Goal: Task Accomplishment & Management: Use online tool/utility

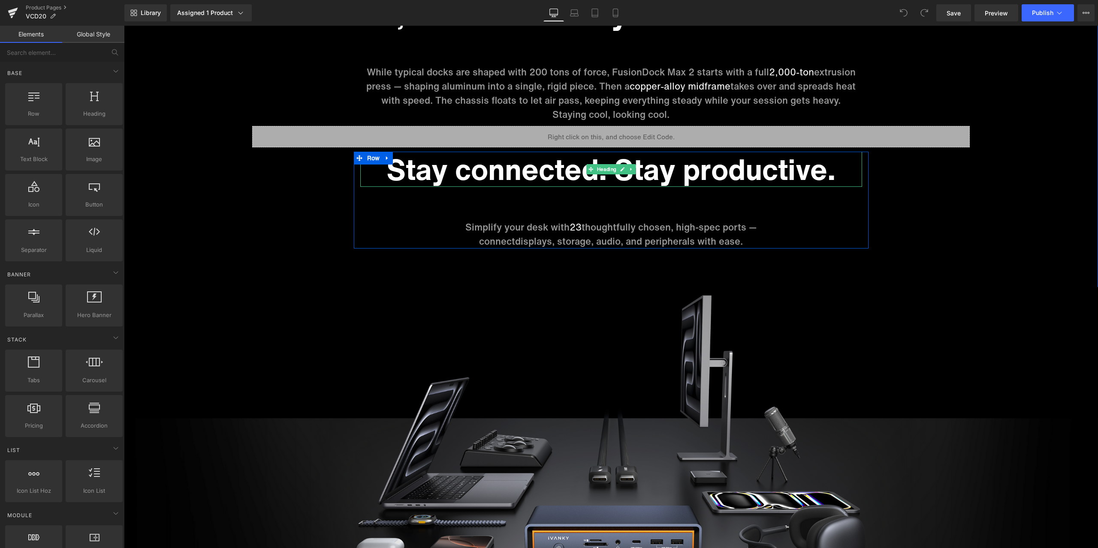
click at [560, 177] on h1 "Stay connected. Stay productive." at bounding box center [611, 169] width 502 height 35
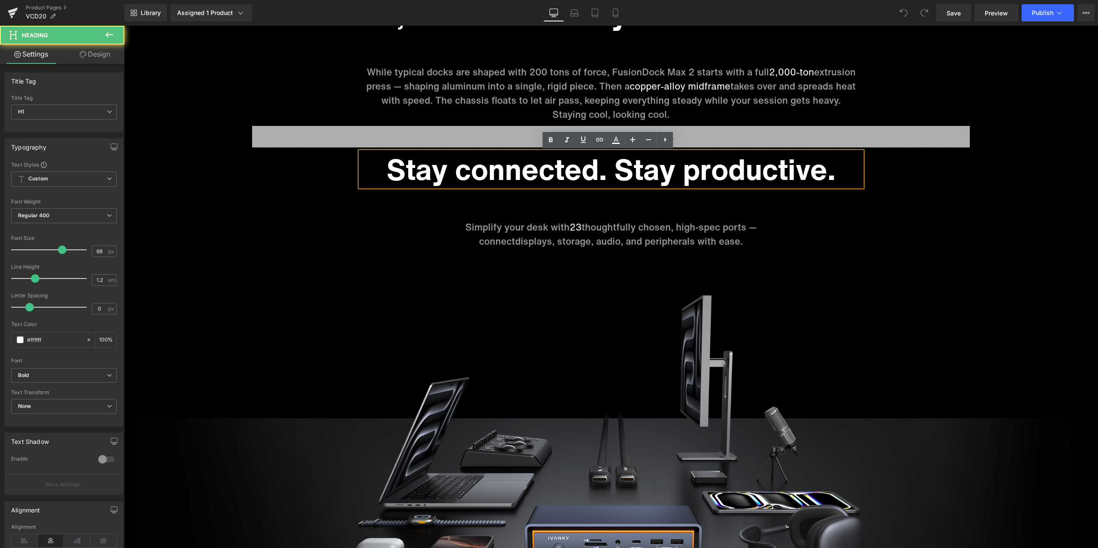
click at [556, 172] on h1 "Stay connected. Stay productive." at bounding box center [611, 169] width 502 height 35
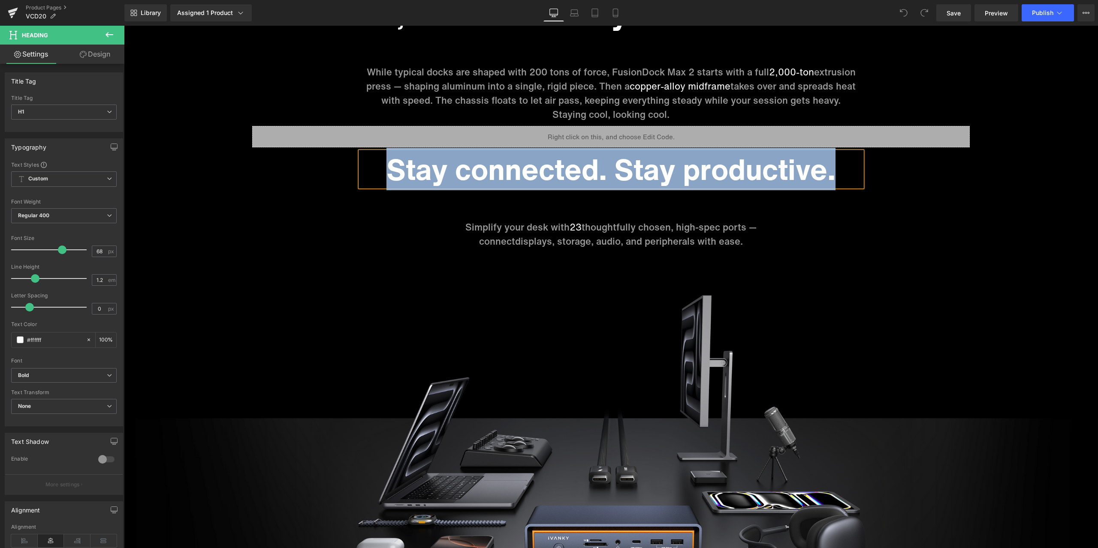
paste div
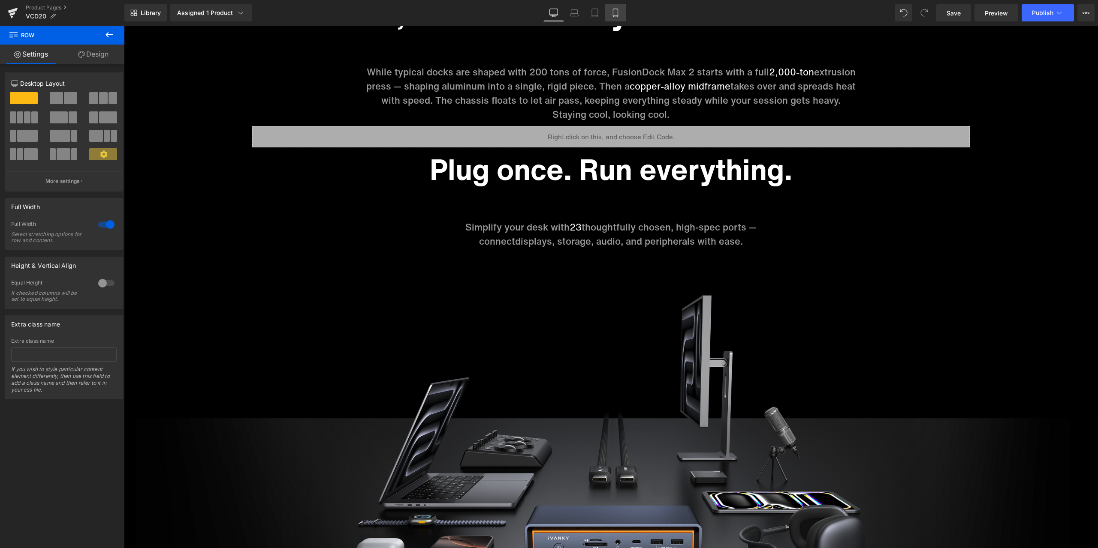
click at [614, 6] on link "Mobile" at bounding box center [615, 12] width 21 height 17
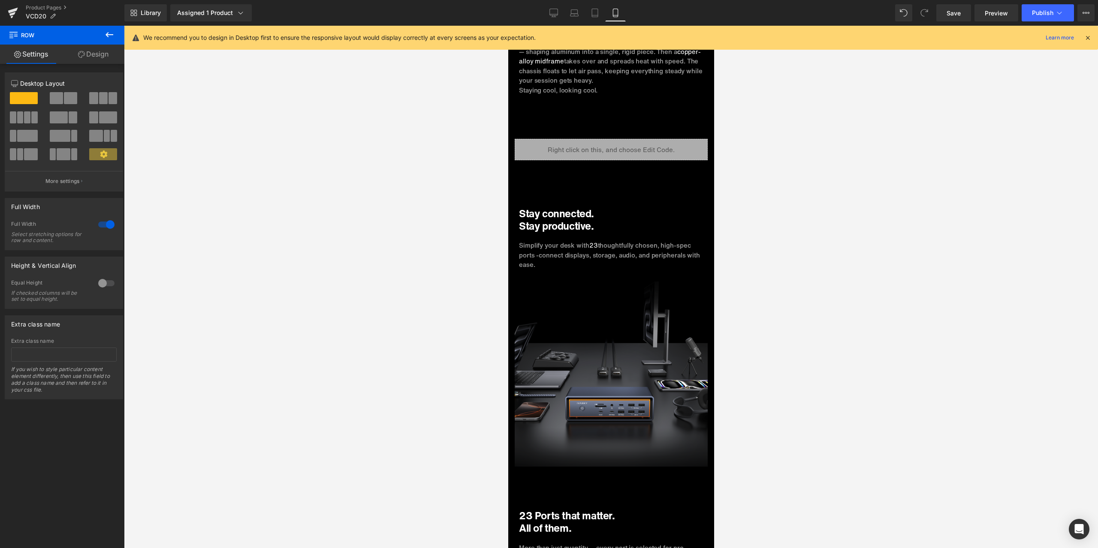
scroll to position [2530, 0]
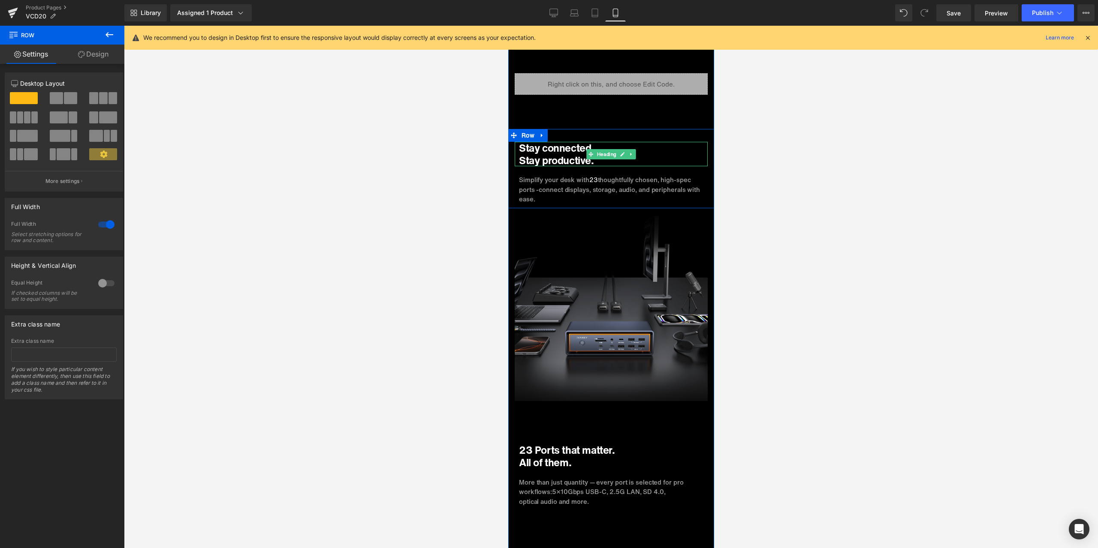
click at [562, 162] on h1 "Stay productive." at bounding box center [610, 160] width 184 height 12
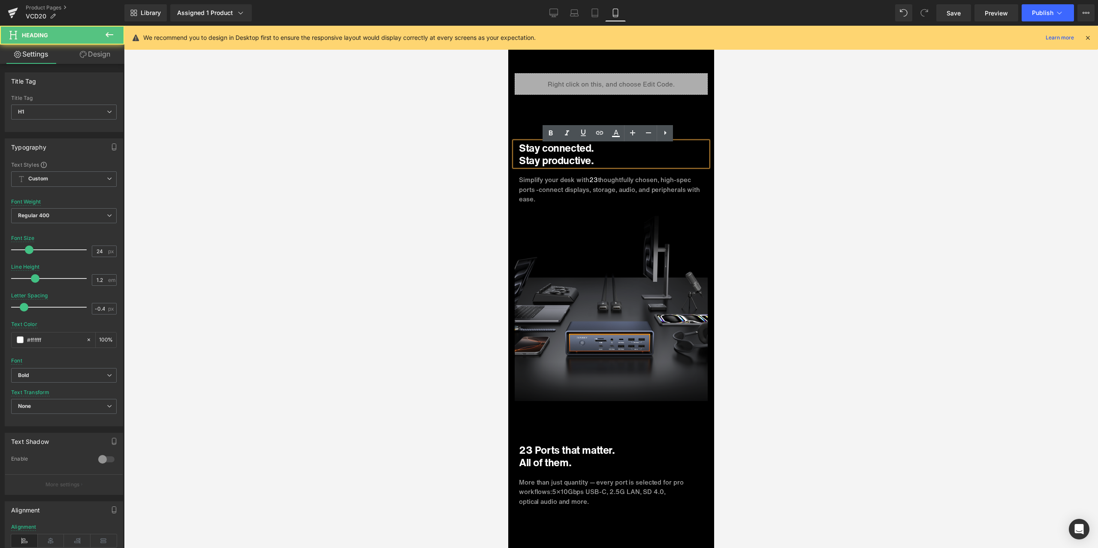
click at [562, 156] on h1 "Stay productive." at bounding box center [610, 160] width 184 height 12
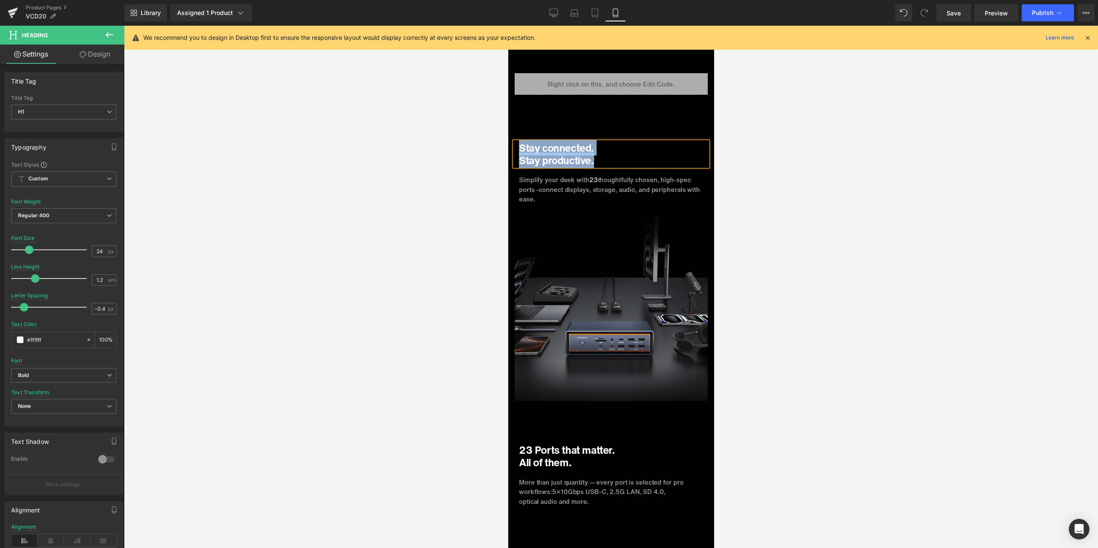
paste div
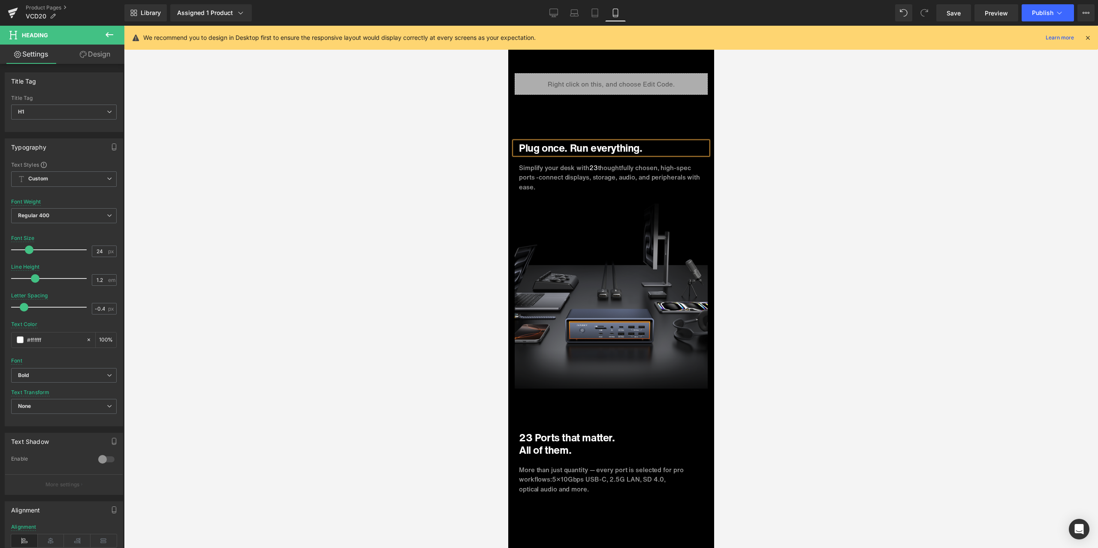
click at [569, 152] on h1 "Plug once. Run everything." at bounding box center [610, 148] width 184 height 12
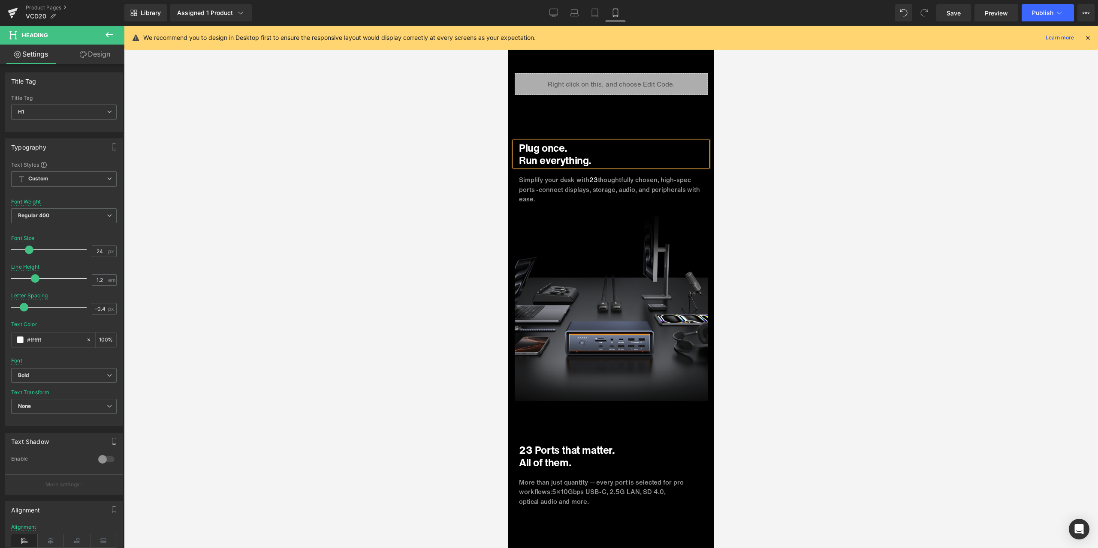
click at [773, 195] on div at bounding box center [611, 287] width 974 height 523
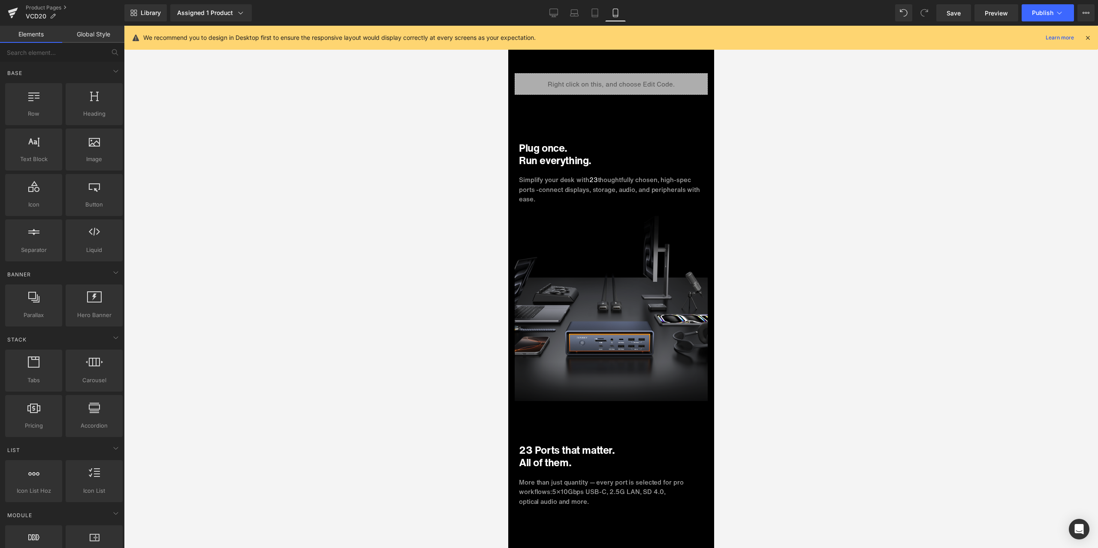
click at [556, 3] on div "Library Assigned 1 Product Product Preview Presale: FusionDock Max 2 Manage ass…" at bounding box center [610, 13] width 973 height 26
click at [555, 6] on link "Desktop" at bounding box center [553, 12] width 21 height 17
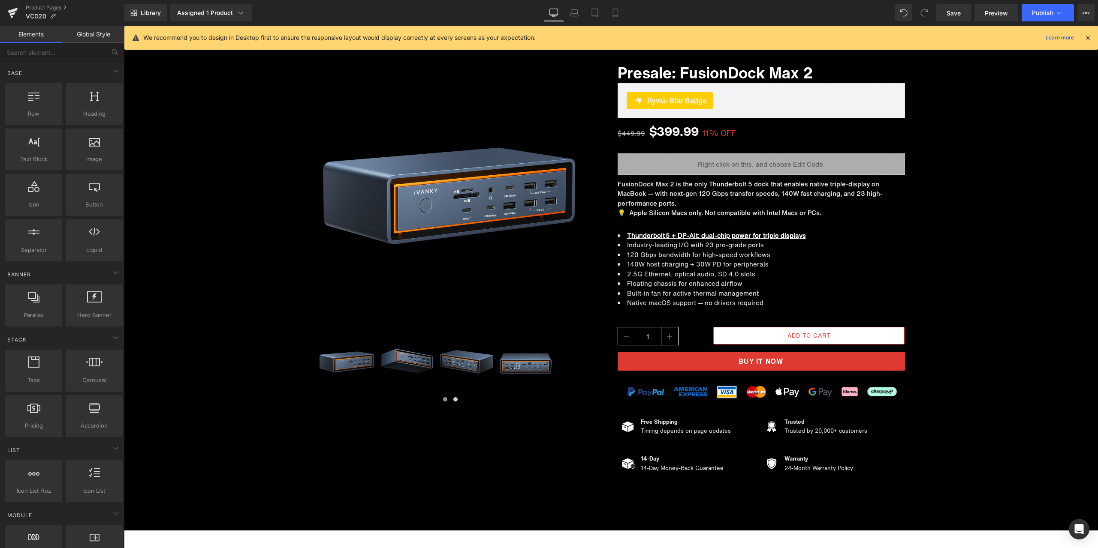
scroll to position [7272, 0]
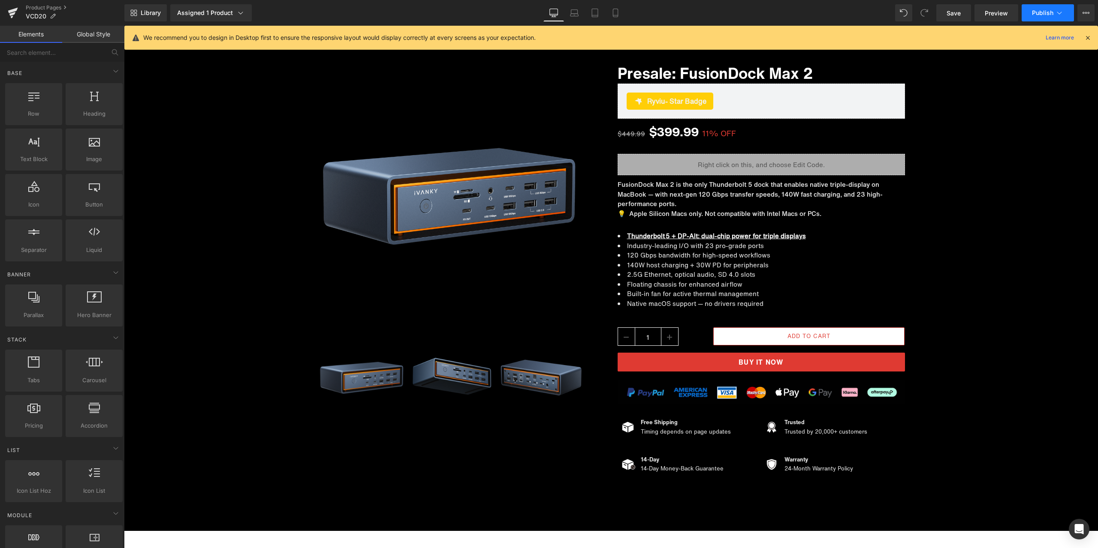
click at [1038, 16] on span "Publish" at bounding box center [1042, 12] width 21 height 7
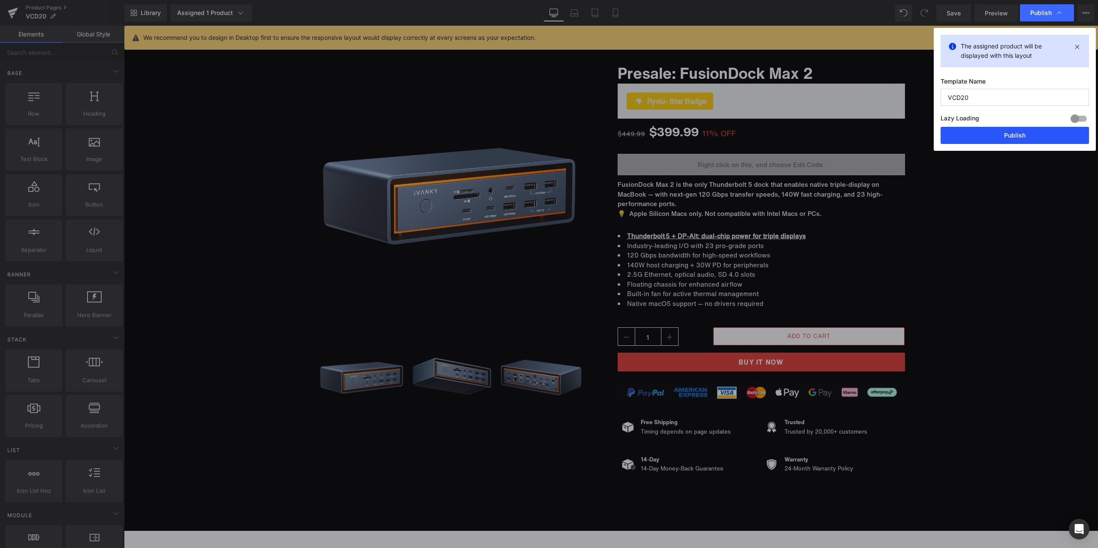
drag, startPoint x: 1009, startPoint y: 134, endPoint x: 854, endPoint y: 503, distance: 400.1
click at [1009, 134] on button "Publish" at bounding box center [1014, 135] width 148 height 17
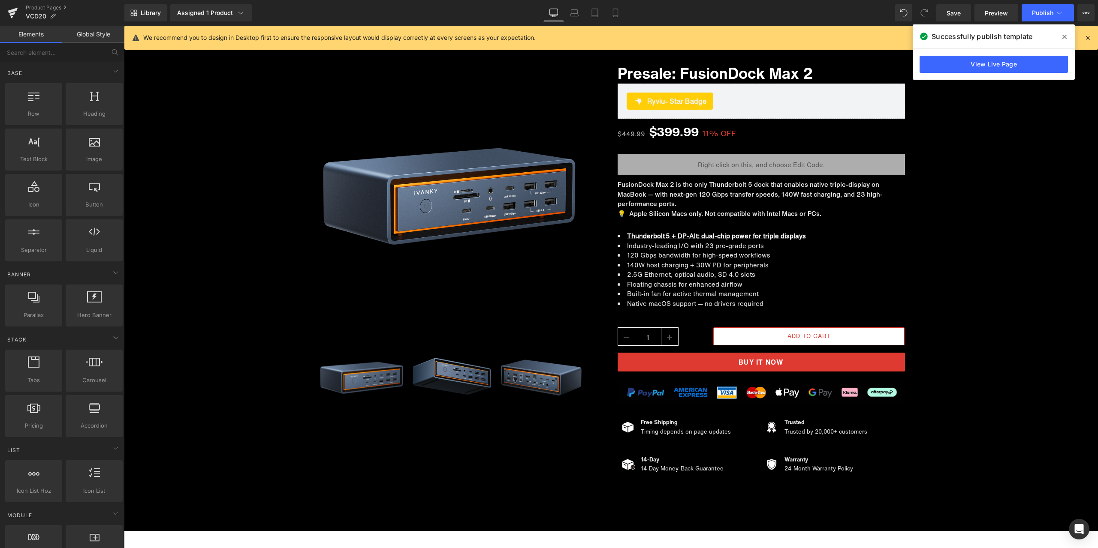
click at [1061, 36] on span at bounding box center [1064, 37] width 14 height 14
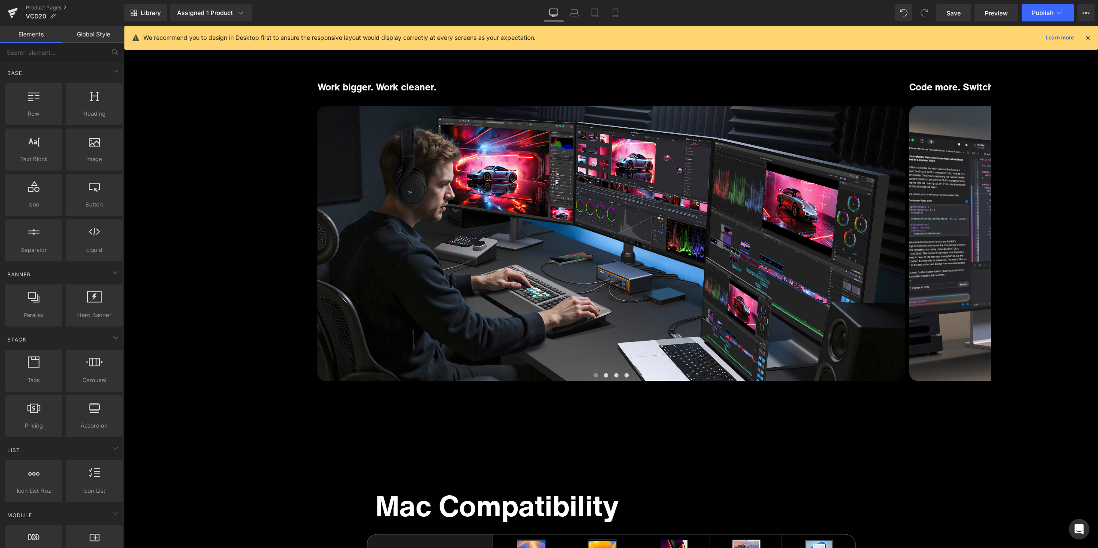
scroll to position [6512, 0]
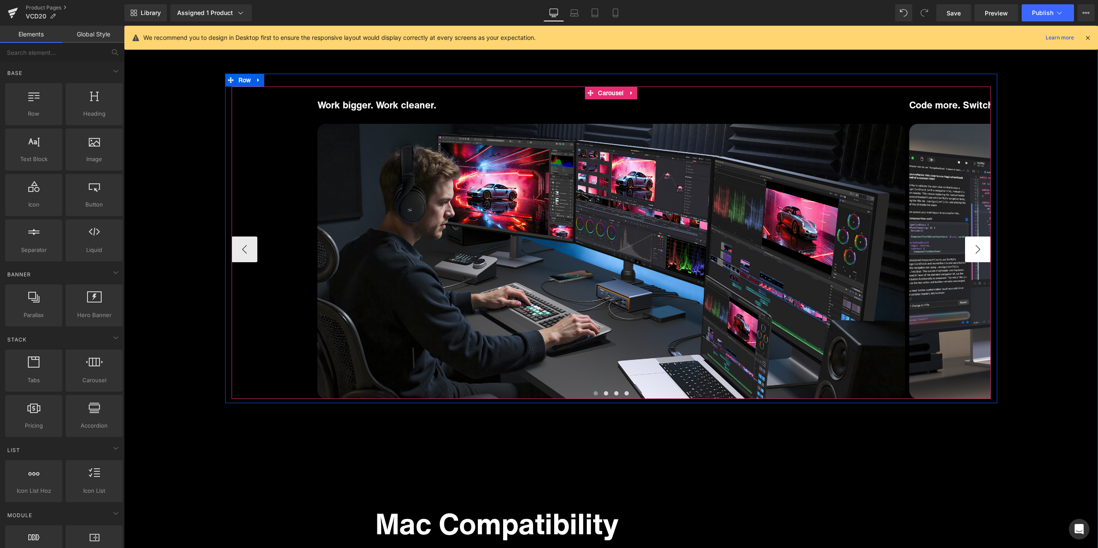
click at [969, 246] on button "›" at bounding box center [978, 250] width 26 height 26
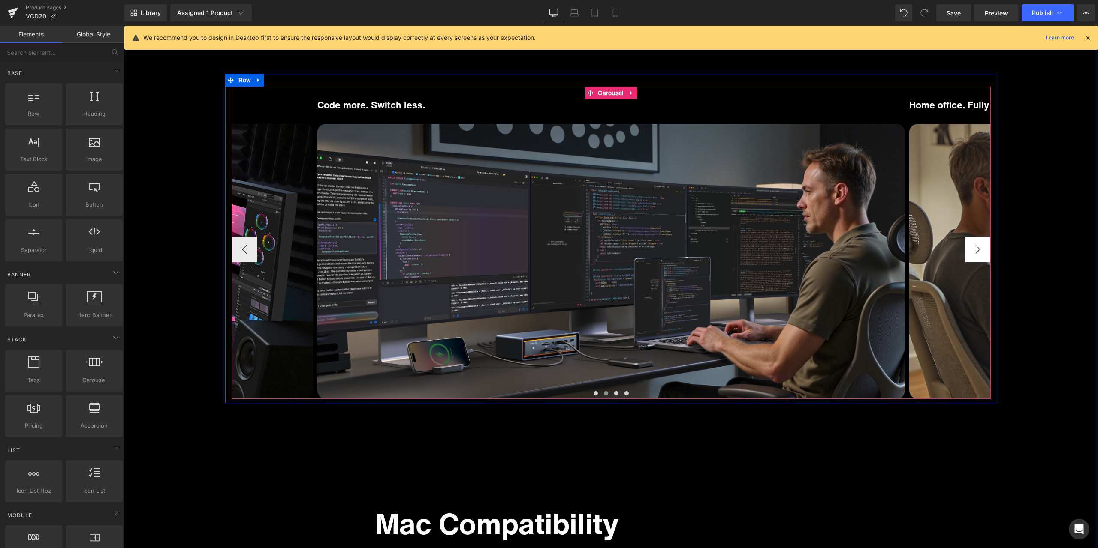
click at [969, 246] on button "›" at bounding box center [978, 250] width 26 height 26
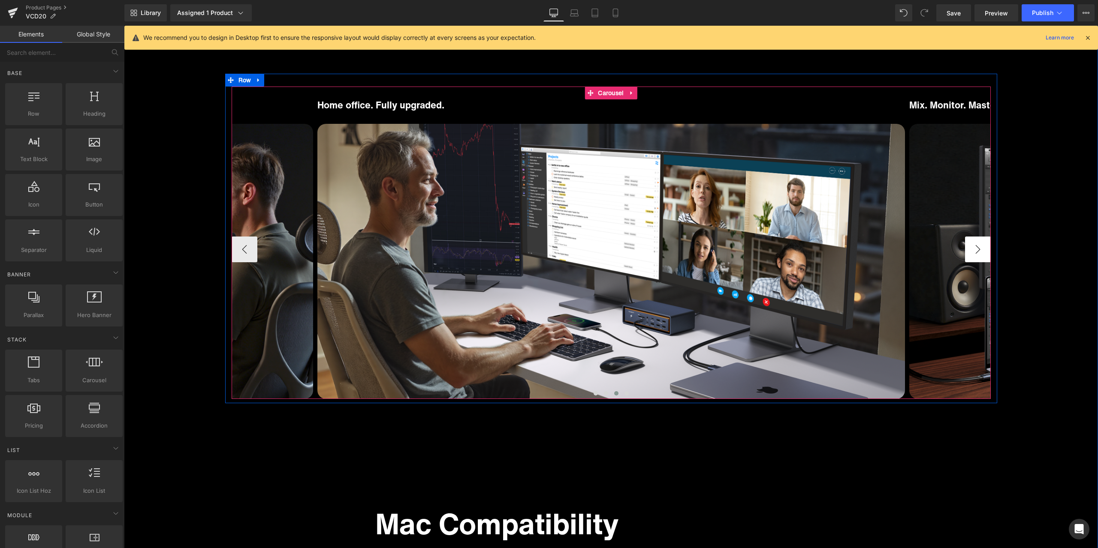
click at [969, 246] on button "›" at bounding box center [978, 250] width 26 height 26
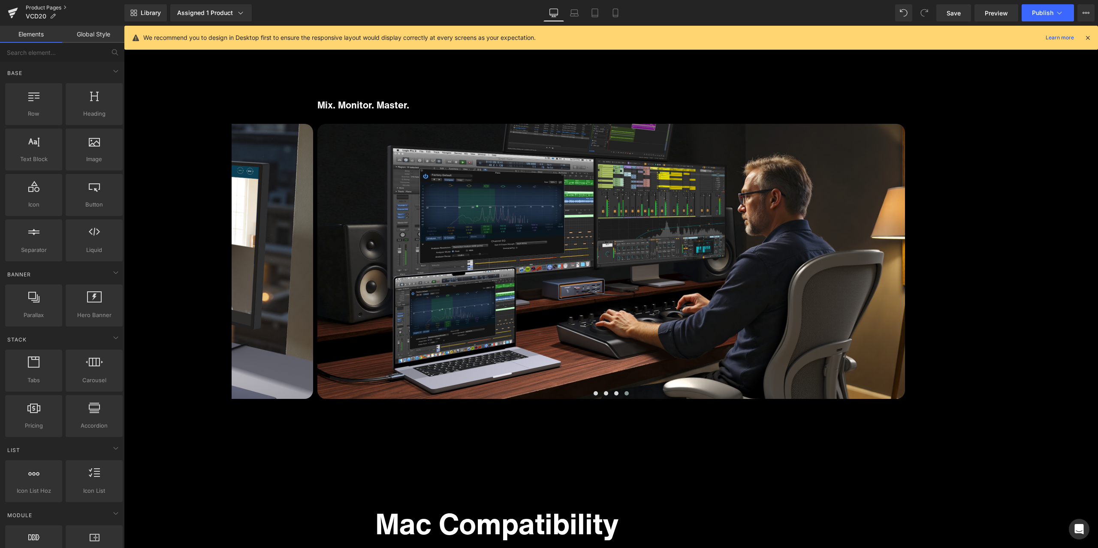
click at [48, 9] on link "Product Pages" at bounding box center [75, 7] width 99 height 7
